Goal: Find specific page/section: Find specific page/section

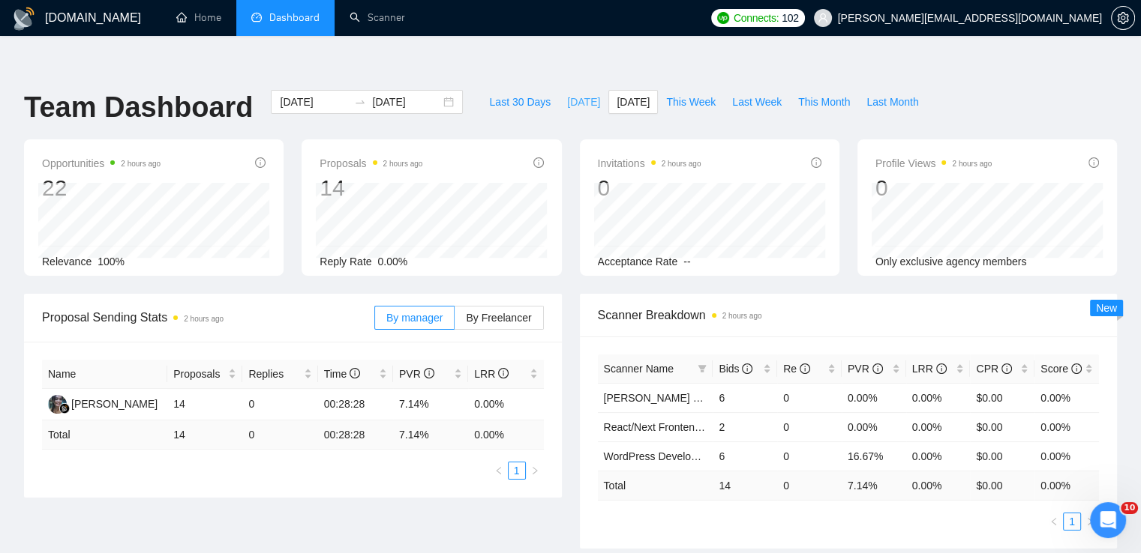
click at [567, 94] on span "[DATE]" at bounding box center [583, 102] width 33 height 16
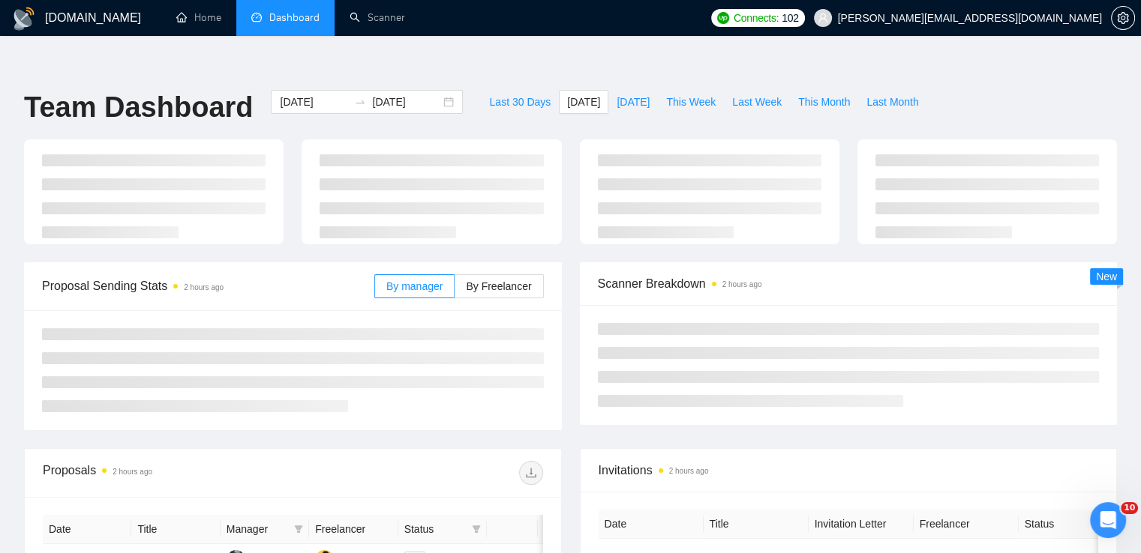
type input "[DATE]"
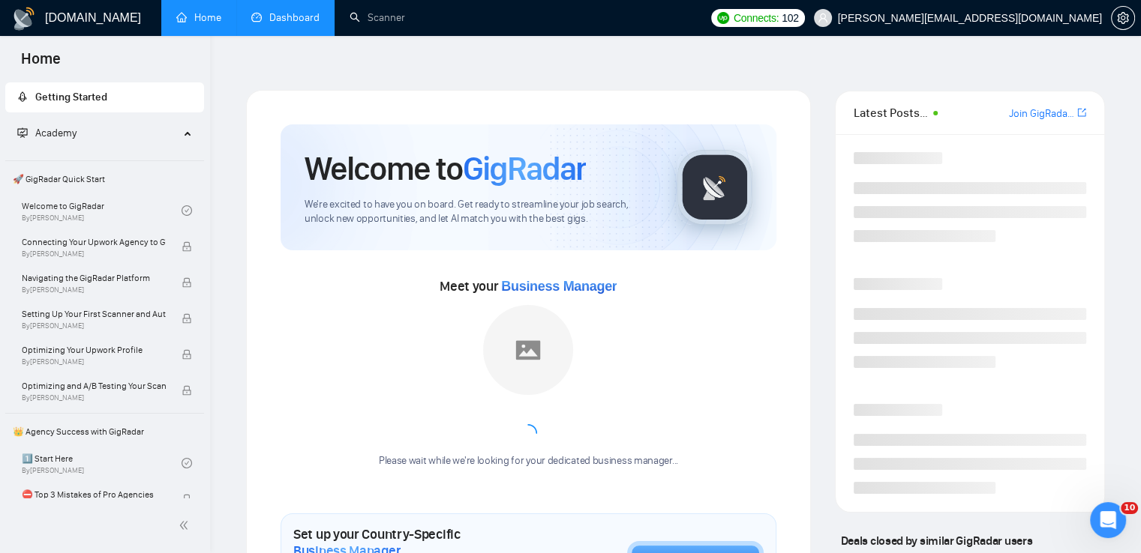
click at [296, 24] on link "Dashboard" at bounding box center [285, 17] width 68 height 13
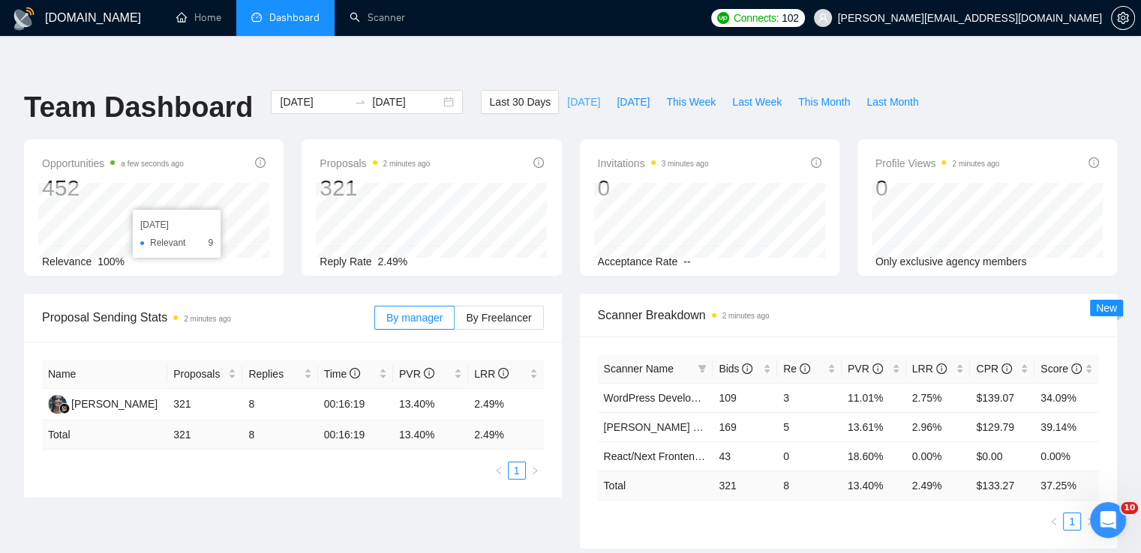
click at [567, 94] on span "[DATE]" at bounding box center [583, 102] width 33 height 16
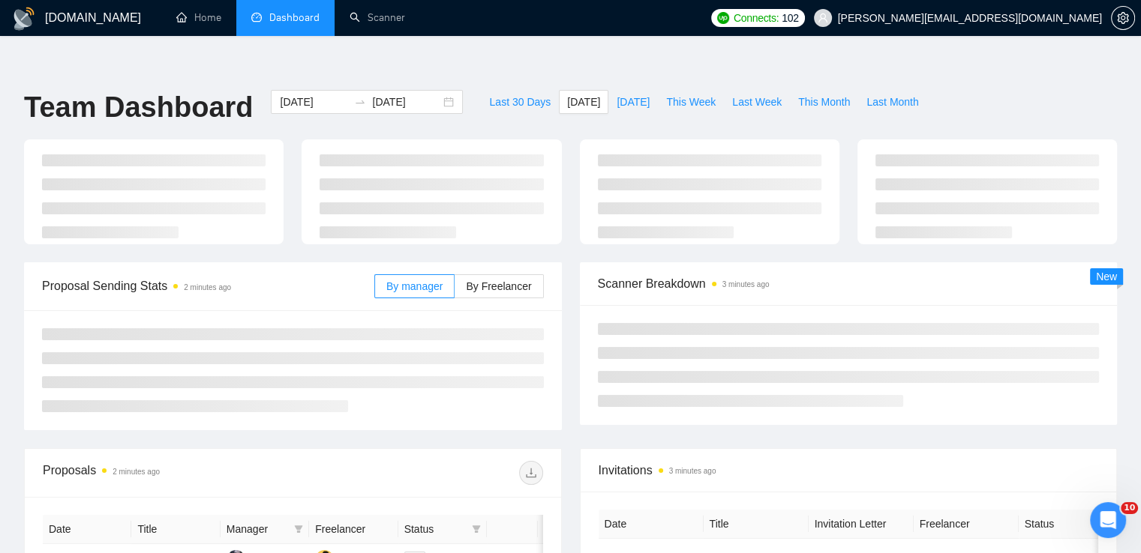
type input "[DATE]"
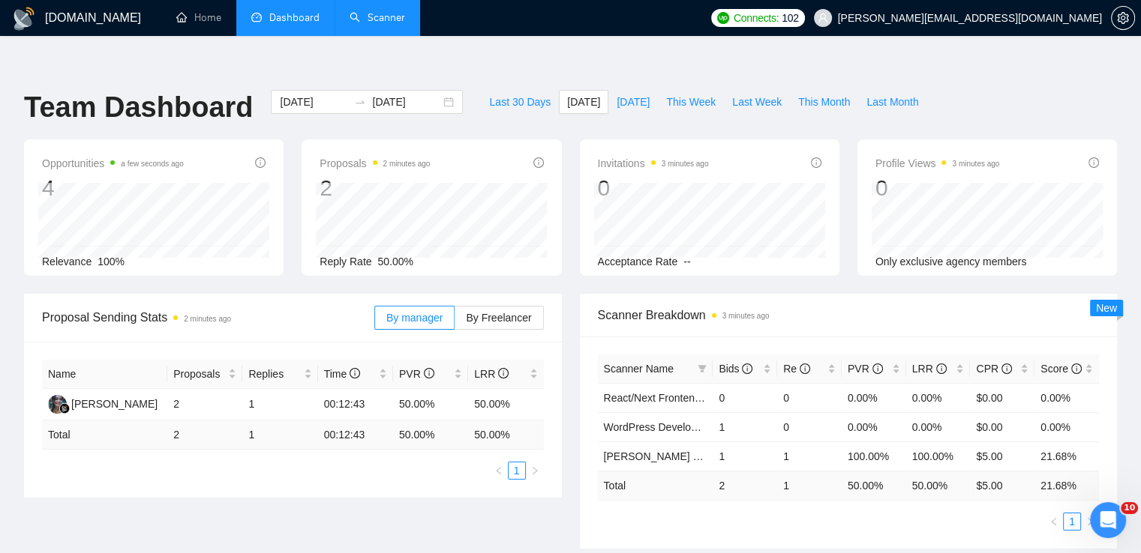
click at [380, 16] on link "Scanner" at bounding box center [376, 17] width 55 height 13
